Goal: Transaction & Acquisition: Book appointment/travel/reservation

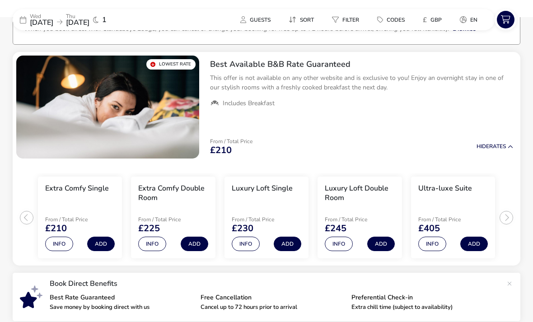
scroll to position [57, 0]
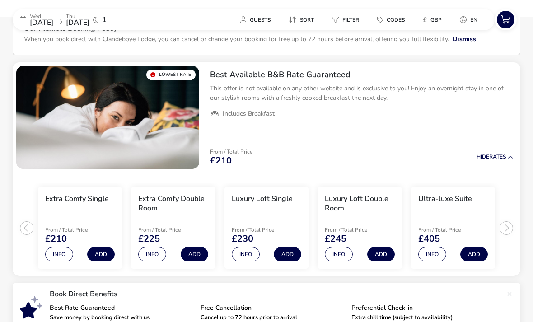
click at [500, 233] on ul "Extra Comfy Single From / Total Price £210 Info Add Extra Comfy Double Room Fro…" at bounding box center [267, 225] width 508 height 104
click at [201, 255] on button "Add" at bounding box center [195, 254] width 28 height 14
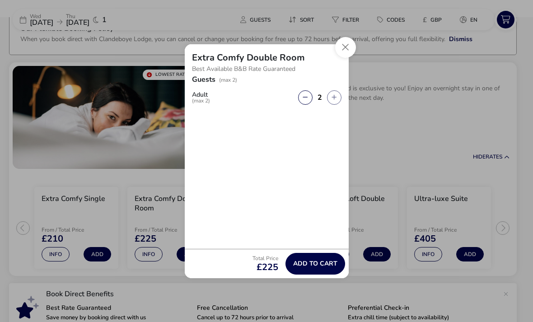
click at [303, 100] on icon "button" at bounding box center [305, 97] width 5 height 6
click at [334, 100] on icon "button" at bounding box center [334, 97] width 5 height 6
click at [334, 105] on button "button" at bounding box center [334, 97] width 14 height 14
click at [333, 100] on icon "button" at bounding box center [334, 97] width 5 height 6
click at [308, 100] on icon "button" at bounding box center [305, 97] width 5 height 6
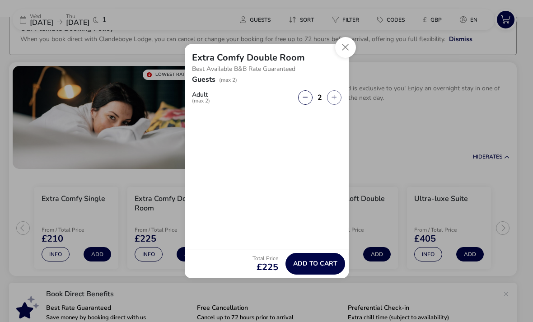
type input "1"
click at [327, 267] on span "Add to cart" at bounding box center [315, 263] width 44 height 7
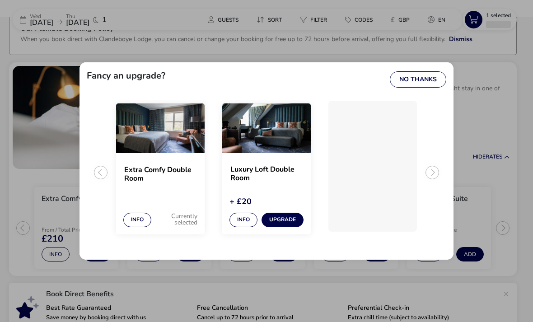
click at [167, 183] on h2 "Extra Comfy Double Room" at bounding box center [160, 174] width 72 height 17
click at [424, 88] on button "No Thanks" at bounding box center [418, 79] width 56 height 16
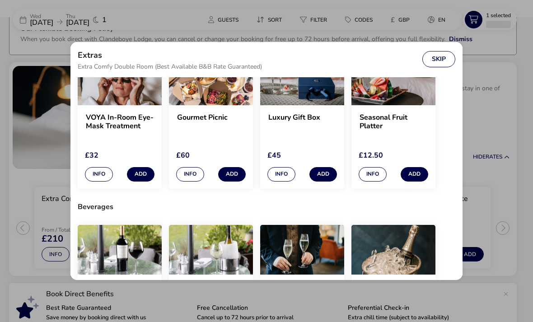
scroll to position [55, 0]
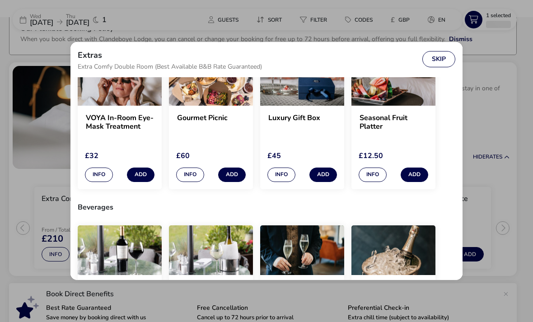
click at [439, 64] on button "Skip" at bounding box center [438, 59] width 33 height 16
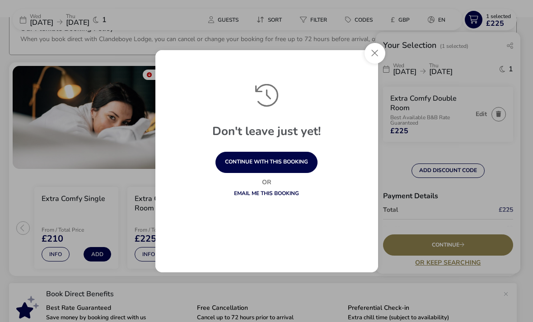
click at [293, 172] on button "continue with this booking" at bounding box center [266, 162] width 102 height 21
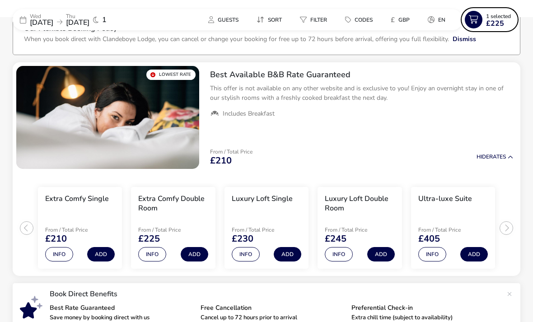
click at [500, 21] on span "£225" at bounding box center [495, 23] width 18 height 7
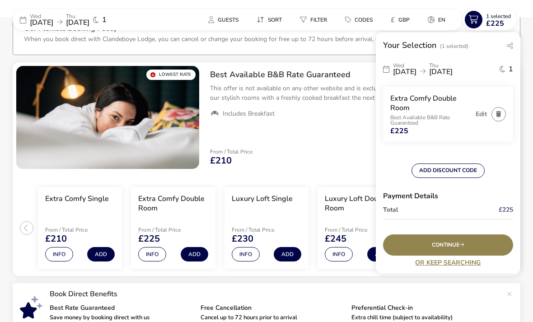
click at [473, 256] on div "Continue" at bounding box center [448, 244] width 130 height 21
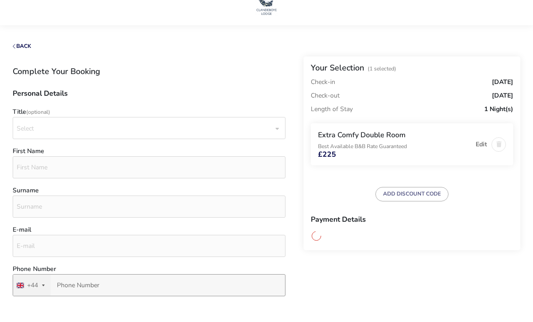
scroll to position [21, 0]
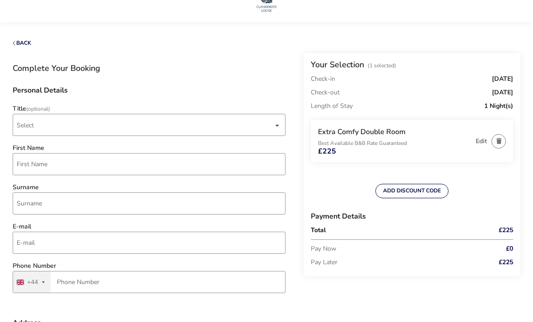
click at [243, 118] on span "Select" at bounding box center [145, 124] width 257 height 21
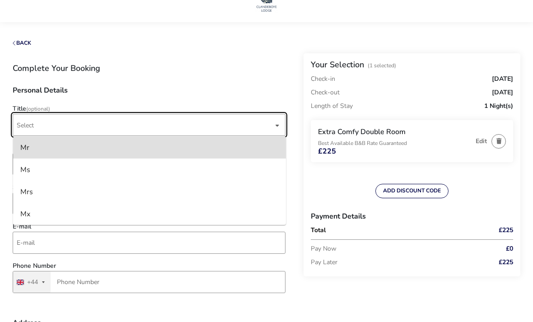
click at [175, 149] on li "Mr" at bounding box center [149, 147] width 273 height 22
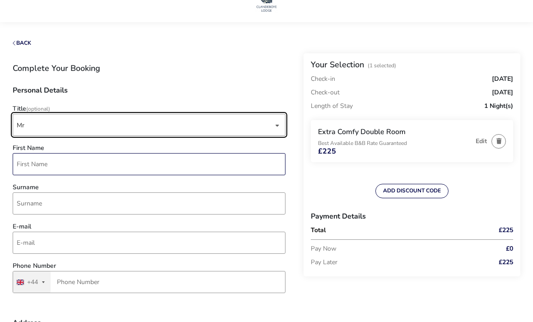
click at [173, 167] on input "First Name" at bounding box center [149, 164] width 273 height 22
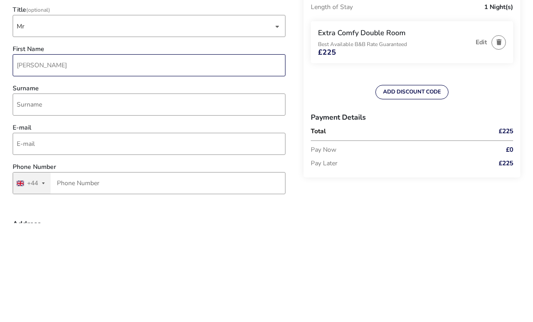
type input "[PERSON_NAME]"
click at [41, 192] on input "Surname" at bounding box center [149, 203] width 273 height 22
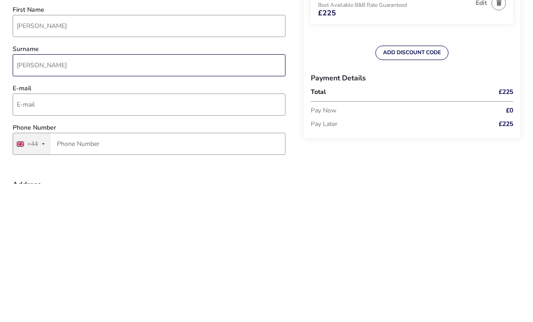
type input "[PERSON_NAME]"
click at [224, 232] on input "E-mail" at bounding box center [149, 243] width 273 height 22
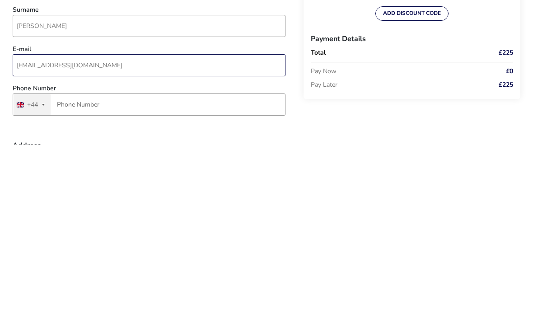
type input "[EMAIL_ADDRESS][DOMAIN_NAME]"
click at [192, 271] on input "Phone Number" at bounding box center [149, 282] width 273 height 22
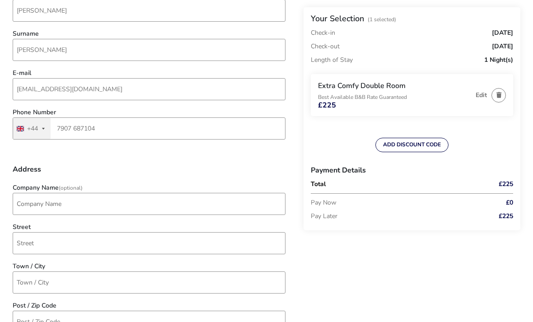
scroll to position [176, 0]
type input "7907 687104"
click at [27, 87] on input "[EMAIL_ADDRESS][DOMAIN_NAME]" at bounding box center [149, 88] width 273 height 22
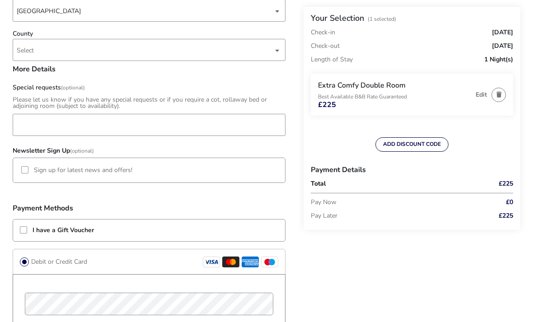
scroll to position [564, 0]
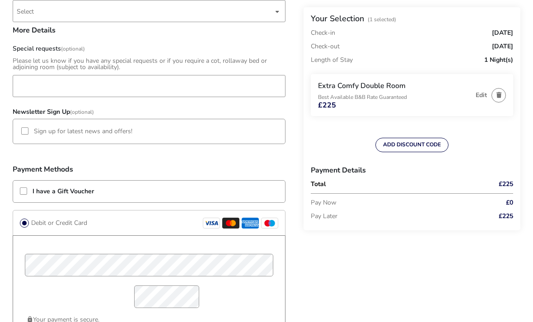
type input "[EMAIL_ADDRESS][DOMAIN_NAME]"
click at [28, 190] on p-checkbox "I have a Gift Voucher" at bounding box center [57, 191] width 74 height 8
click at [26, 194] on div at bounding box center [23, 190] width 7 height 7
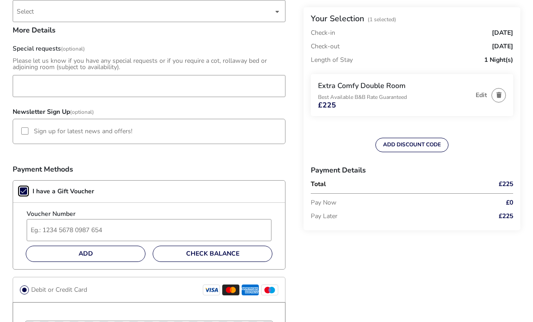
scroll to position [5, 5]
click at [127, 229] on input "Voucher Number" at bounding box center [149, 230] width 245 height 22
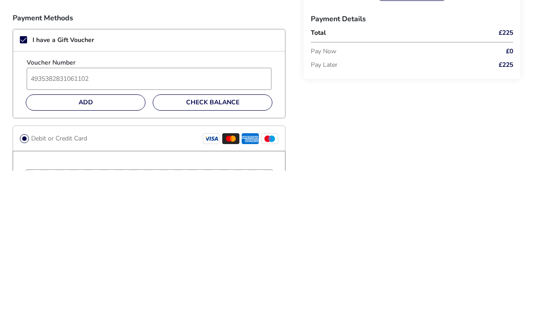
scroll to position [715, 0]
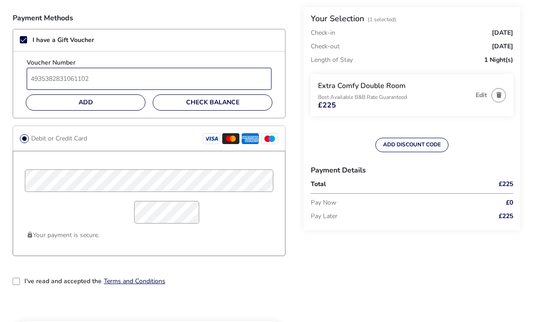
type input "4935382831061102"
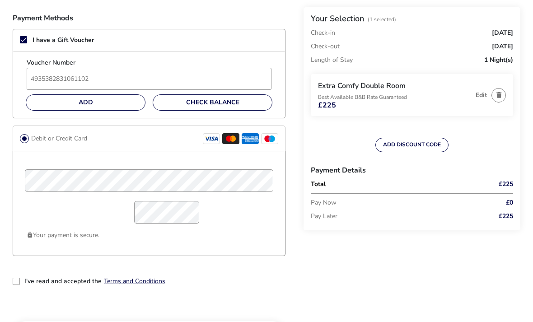
click at [110, 104] on button "Add" at bounding box center [86, 102] width 120 height 16
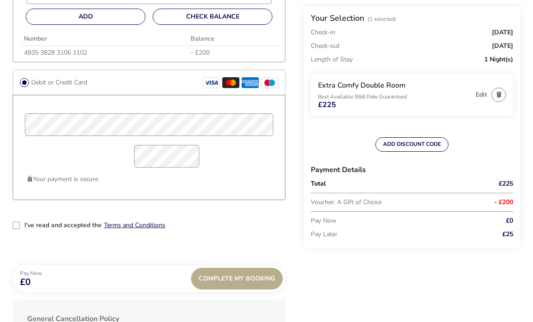
scroll to position [802, 0]
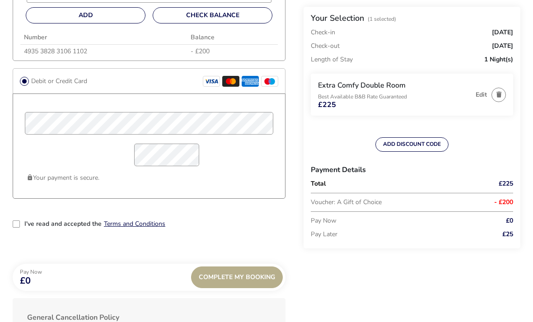
click at [17, 223] on div "2-term_condi" at bounding box center [16, 224] width 7 height 7
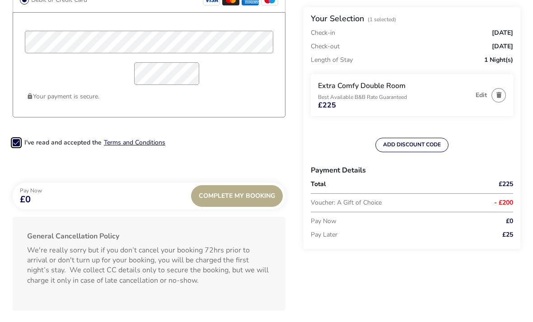
scroll to position [886, 0]
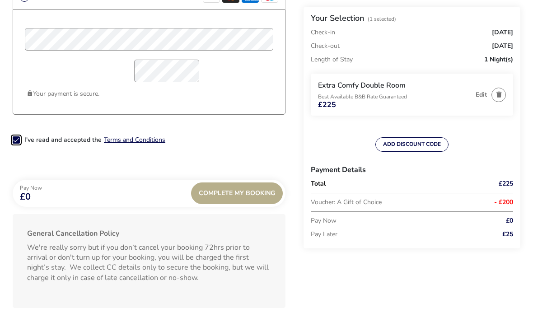
click at [247, 195] on span "Complete My Booking" at bounding box center [237, 193] width 76 height 7
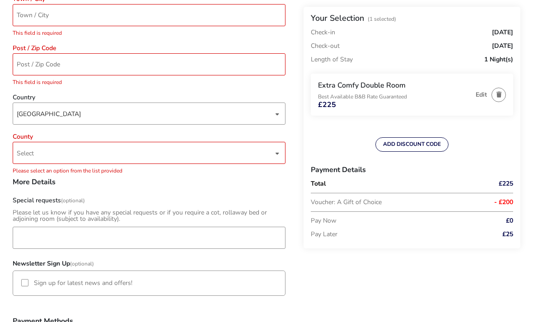
scroll to position [243, 0]
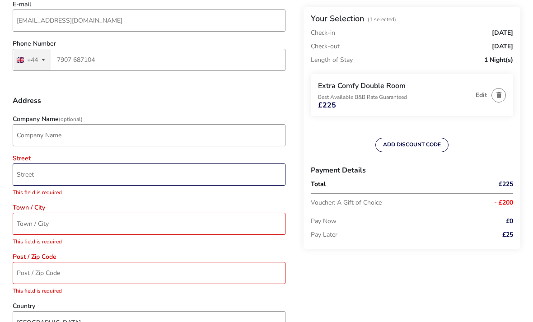
click at [219, 172] on input "Street" at bounding box center [149, 175] width 273 height 22
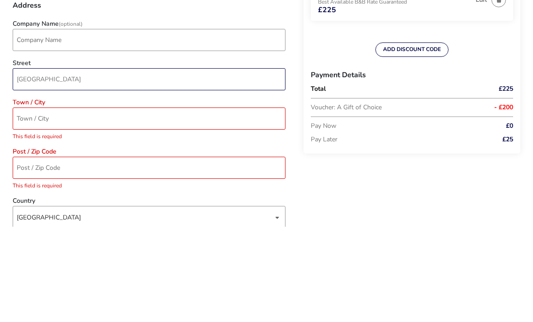
click at [21, 164] on input "[GEOGRAPHIC_DATA]" at bounding box center [149, 175] width 273 height 22
type input "[STREET_ADDRESS]"
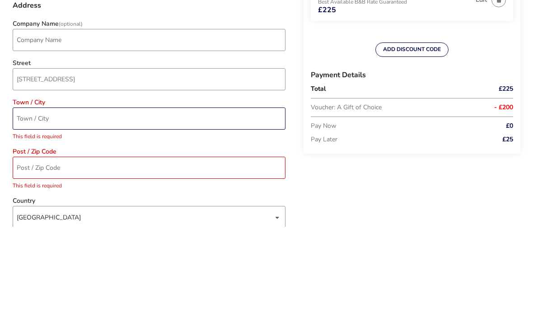
click at [33, 203] on input "Town / City" at bounding box center [149, 214] width 273 height 22
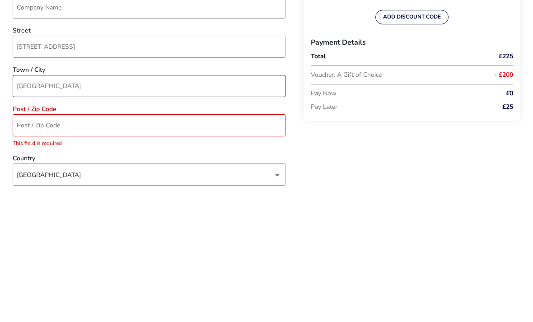
type input "[GEOGRAPHIC_DATA]"
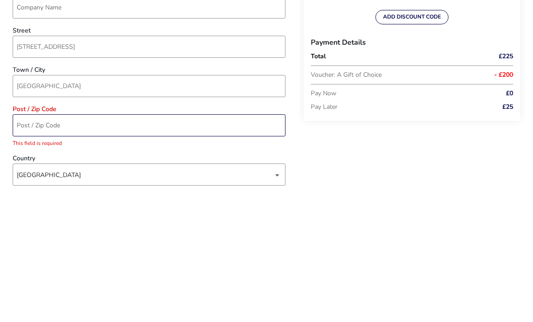
click at [27, 242] on input "Post / Zip Code" at bounding box center [149, 253] width 273 height 22
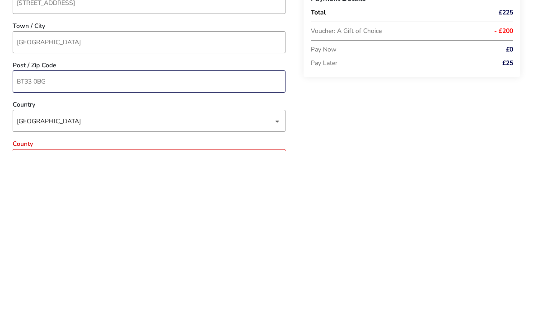
scroll to position [250, 0]
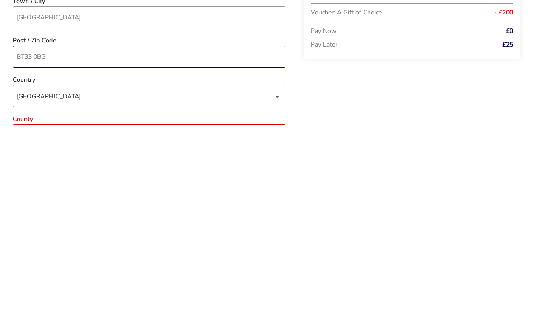
type input "BT33 0BG"
click at [26, 322] on span "Select" at bounding box center [25, 326] width 17 height 9
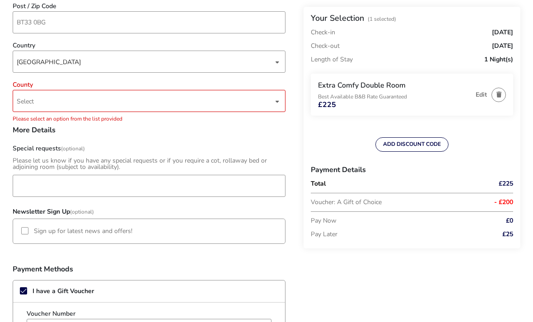
click at [29, 103] on span "Select" at bounding box center [25, 102] width 17 height 9
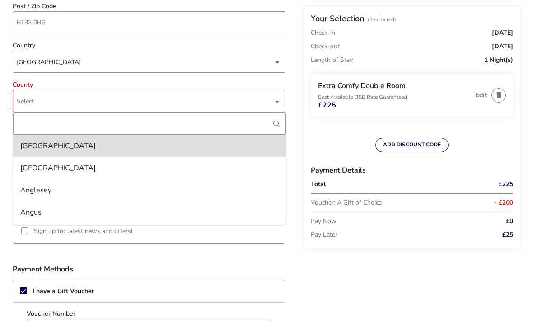
scroll to position [474, 0]
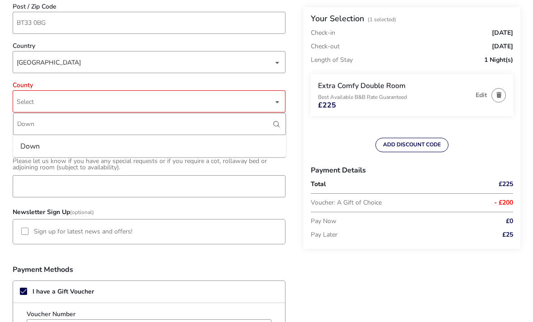
type input "Down"
click at [30, 146] on div "Down" at bounding box center [29, 146] width 19 height 14
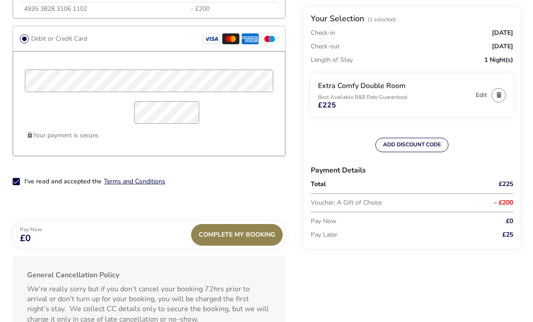
scroll to position [852, 0]
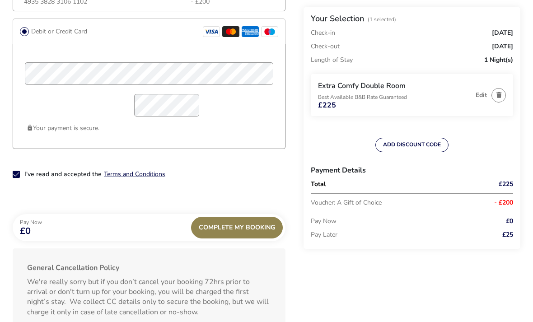
click at [253, 227] on span "Complete My Booking" at bounding box center [237, 227] width 76 height 7
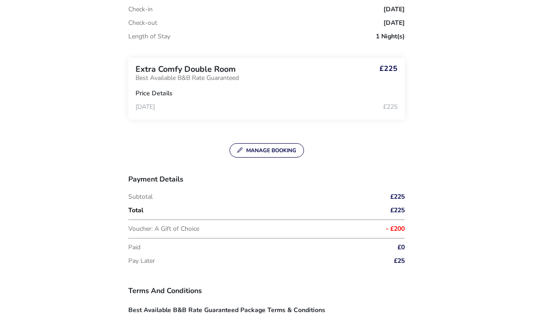
scroll to position [356, 0]
